Goal: Find specific page/section: Find specific page/section

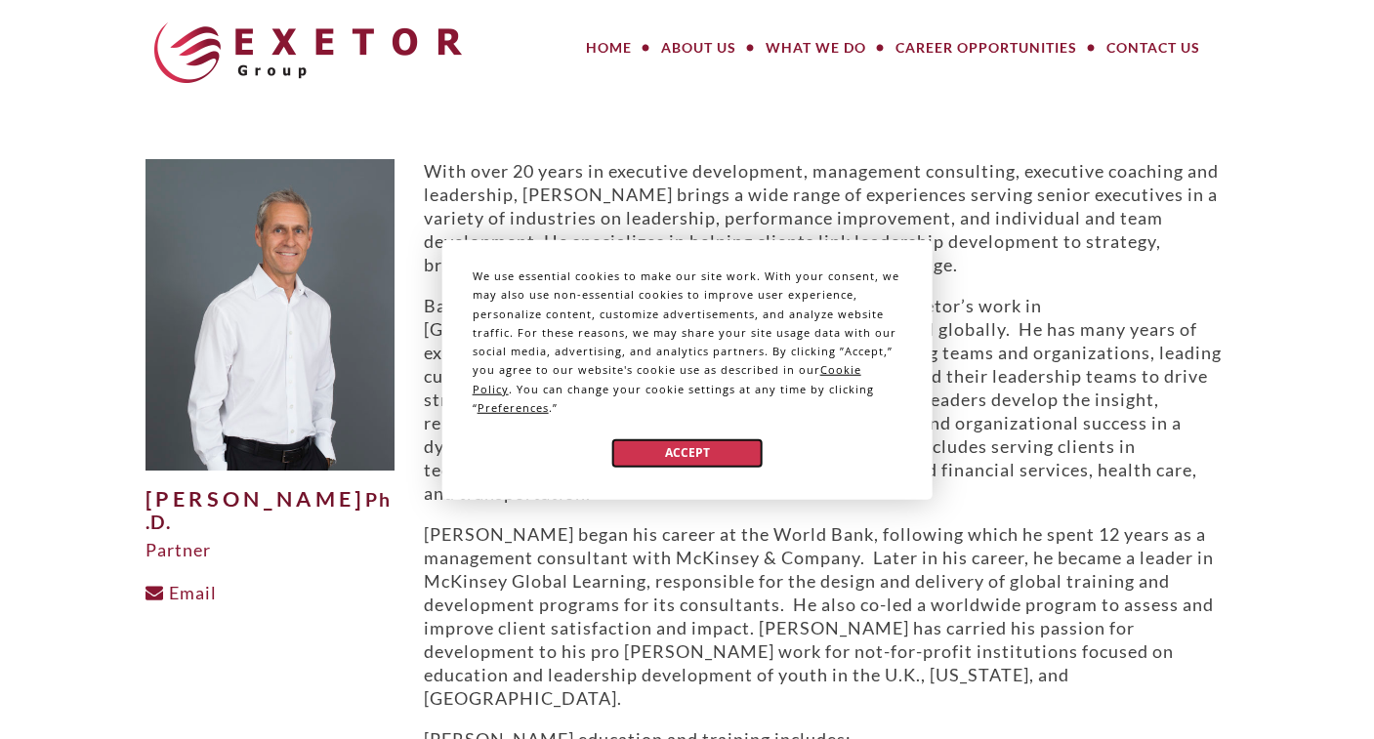
click at [711, 454] on button "Accept" at bounding box center [686, 452] width 150 height 28
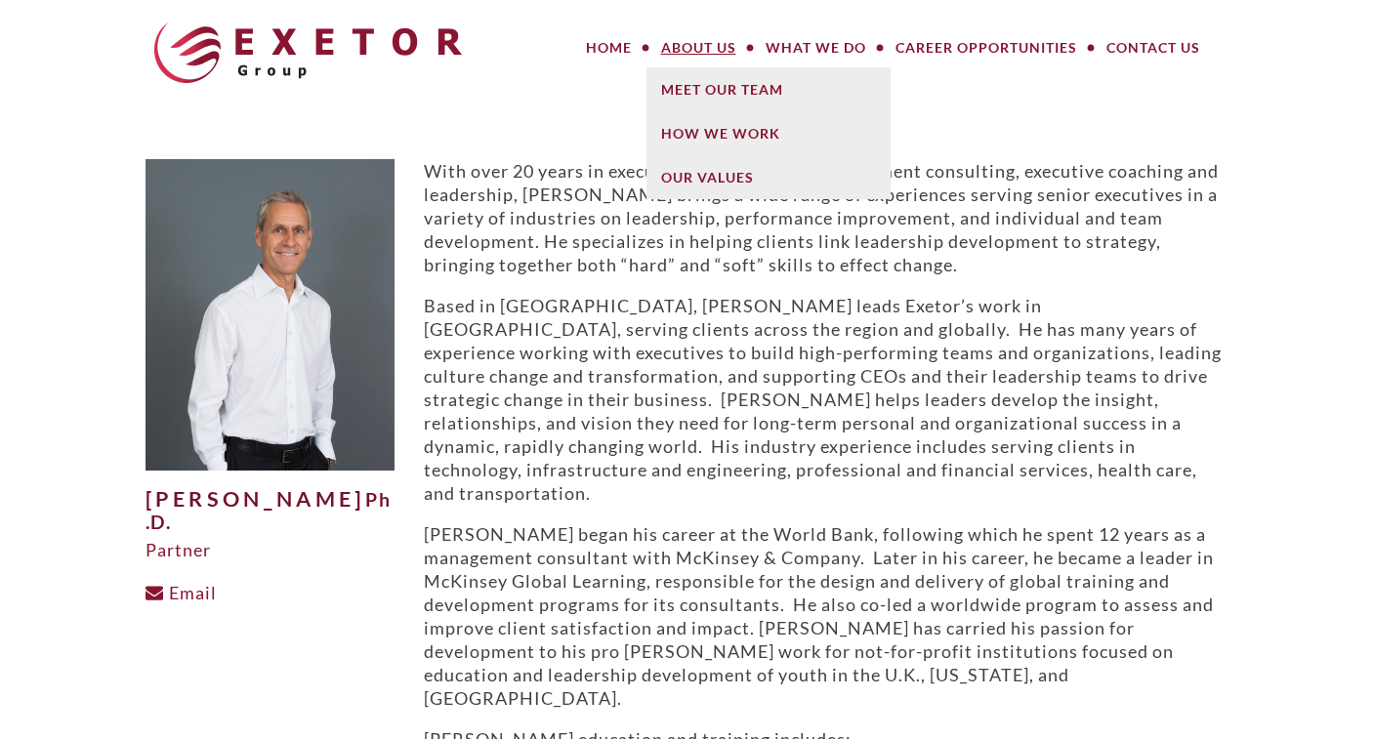
click at [691, 54] on link "About Us" at bounding box center [698, 47] width 104 height 39
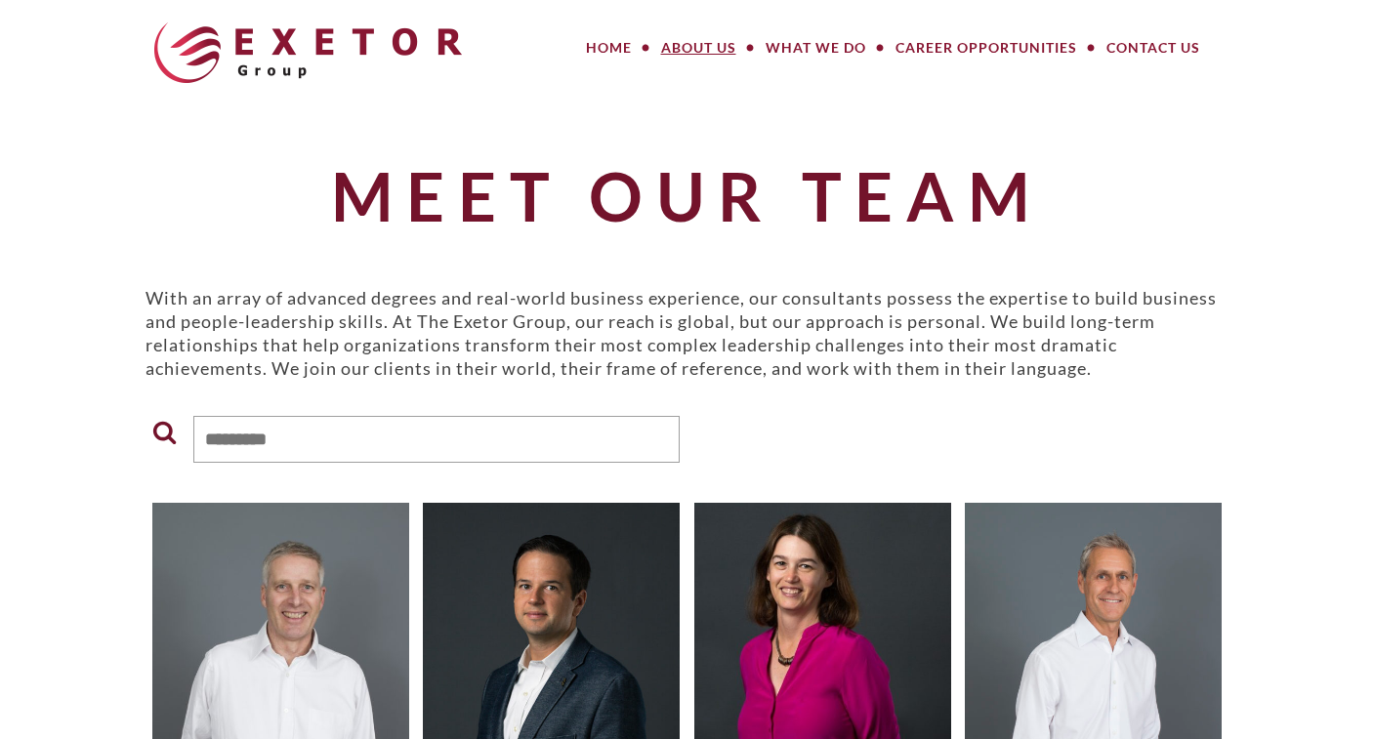
click at [1372, 41] on header "MENU MENU Home About Us Meet Our Team How We Work Our Values What We Do Large P…" at bounding box center [687, 53] width 1374 height 106
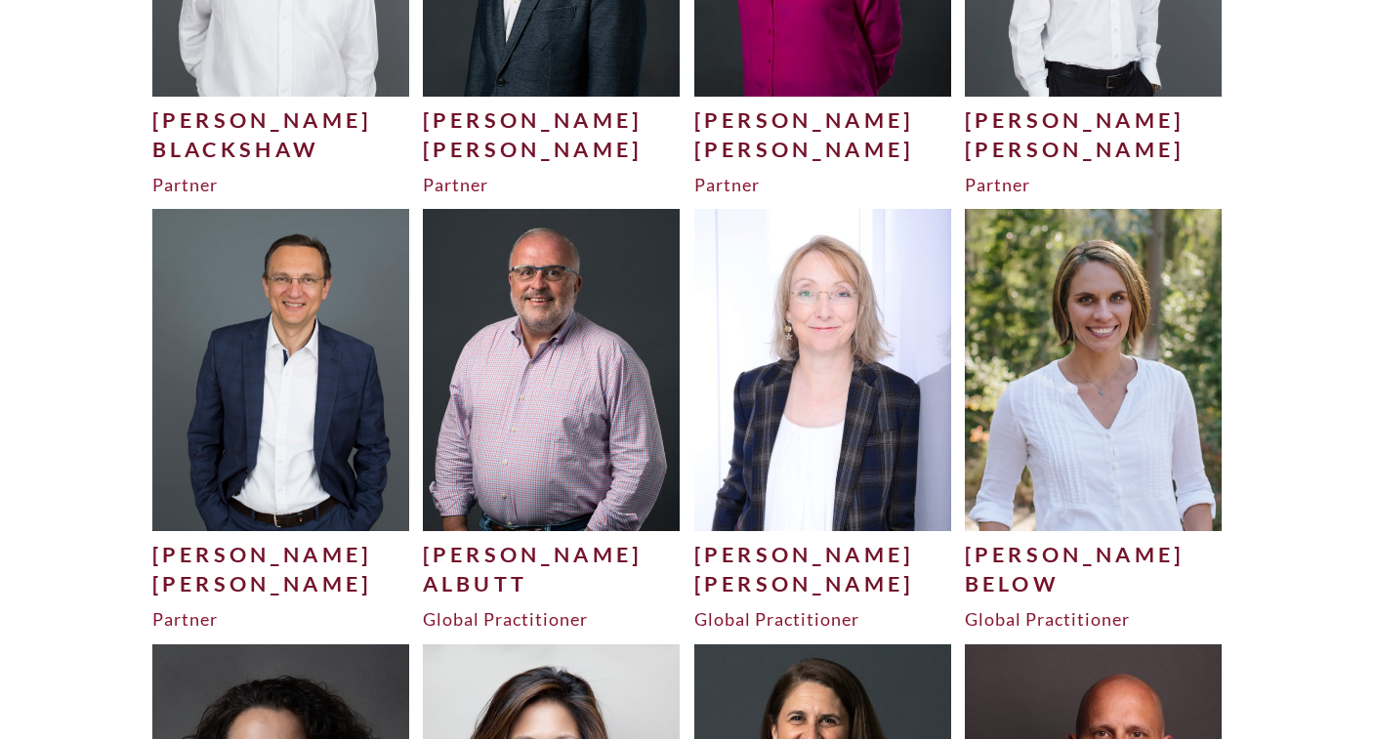
scroll to position [742, 0]
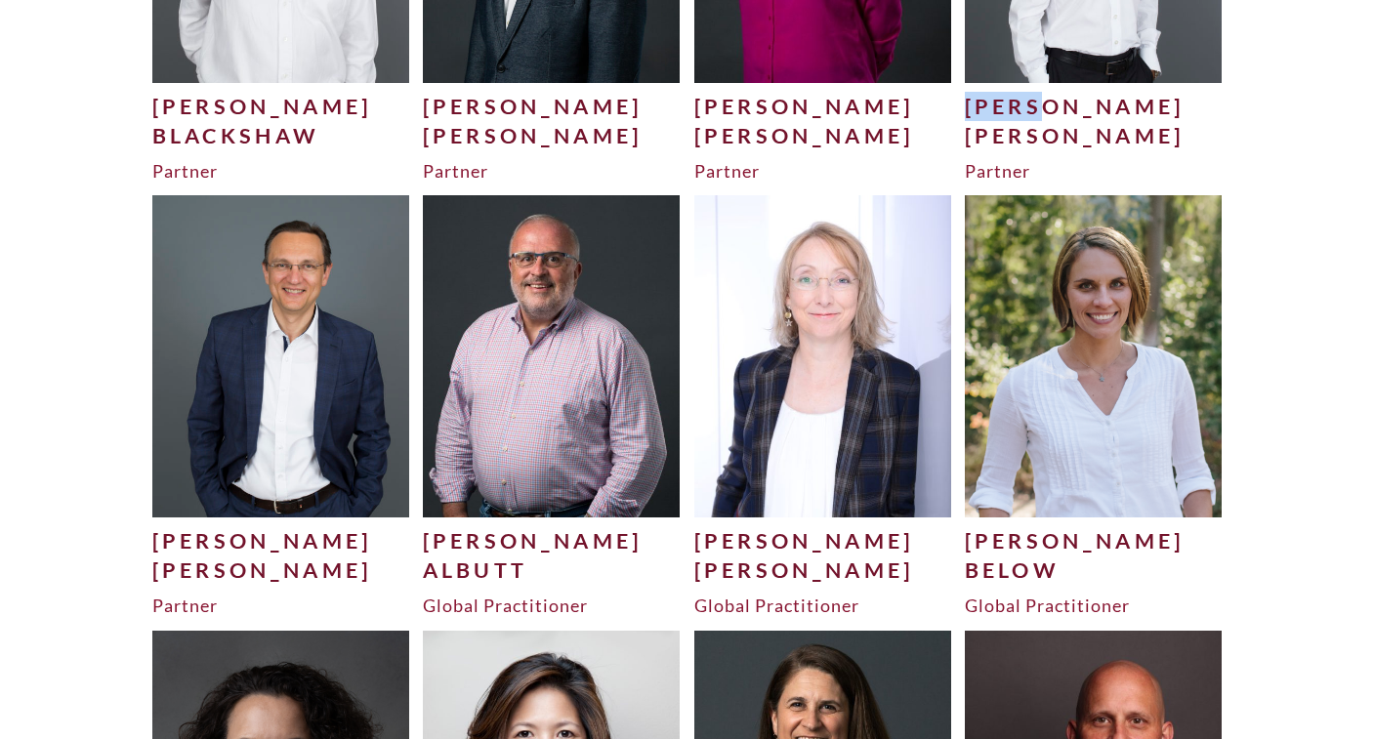
drag, startPoint x: 1373, startPoint y: 88, endPoint x: 1376, endPoint y: 119, distance: 31.4
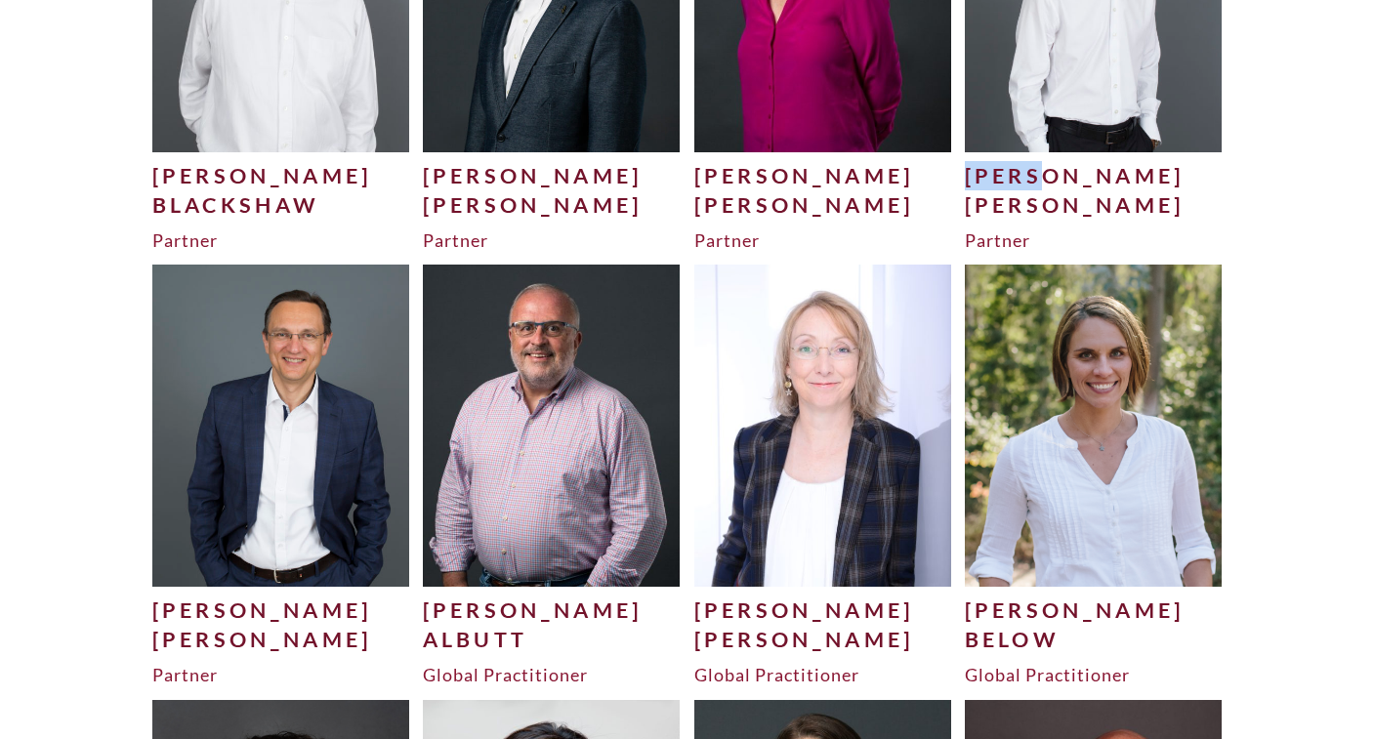
scroll to position [0, 0]
